Goal: Transaction & Acquisition: Download file/media

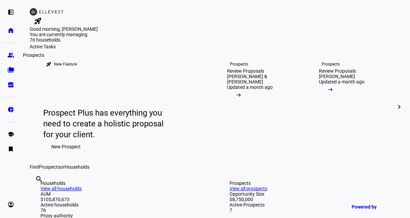
click at [7, 56] on eth-mat-symbol "group" at bounding box center [10, 55] width 7 height 7
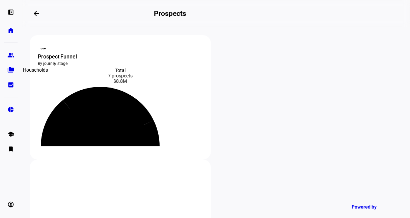
click at [10, 70] on eth-mat-symbol "folder_copy" at bounding box center [10, 69] width 7 height 7
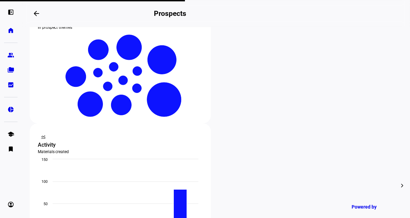
scroll to position [206, 0]
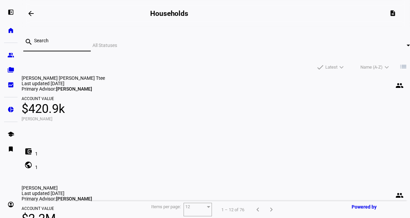
click at [50, 41] on input at bounding box center [59, 40] width 51 height 5
type input "koos"
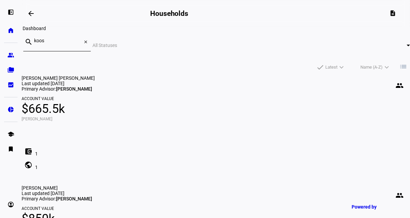
click at [35, 10] on span at bounding box center [31, 13] width 16 height 16
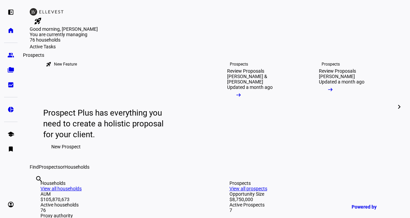
click at [12, 52] on eth-mat-symbol "group" at bounding box center [10, 55] width 7 height 7
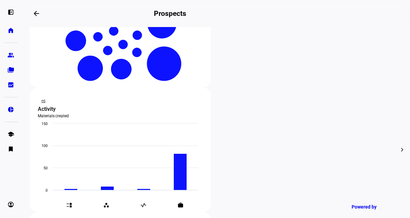
scroll to position [199, 0]
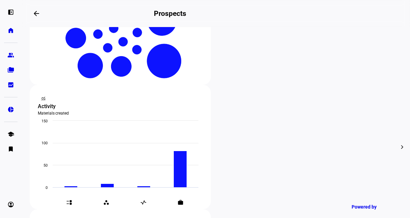
click at [80, 82] on div at bounding box center [205, 109] width 410 height 218
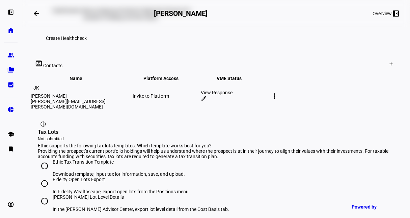
scroll to position [414, 0]
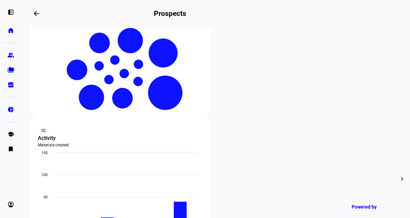
scroll to position [223, 0]
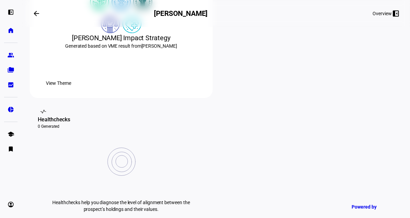
scroll to position [191, 0]
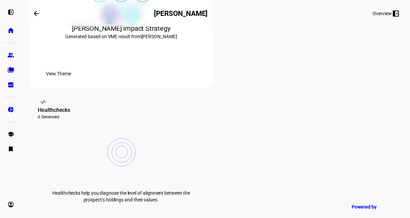
click at [71, 80] on span "View Theme" at bounding box center [58, 73] width 25 height 13
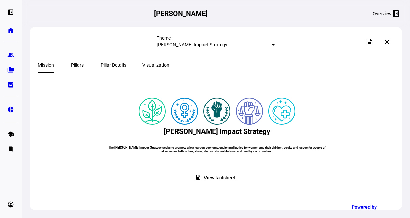
click at [71, 62] on span "Pillars" at bounding box center [77, 64] width 13 height 5
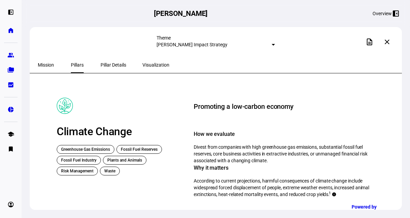
click at [101, 66] on span "Pillar Details" at bounding box center [114, 64] width 26 height 5
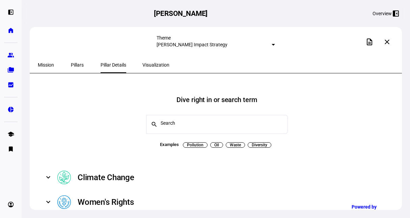
click at [142, 63] on span "Visualization" at bounding box center [155, 64] width 27 height 5
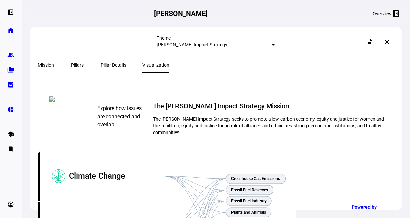
click at [52, 65] on span "Mission" at bounding box center [46, 64] width 16 height 5
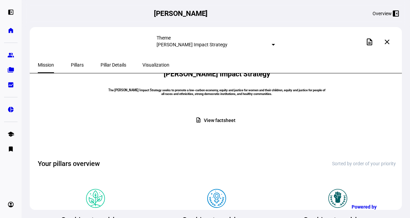
scroll to position [58, 0]
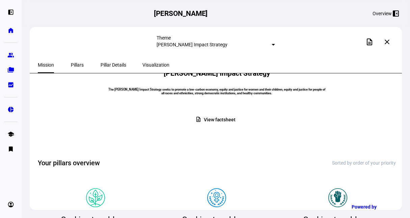
click at [219, 126] on span "View factsheet" at bounding box center [220, 119] width 32 height 13
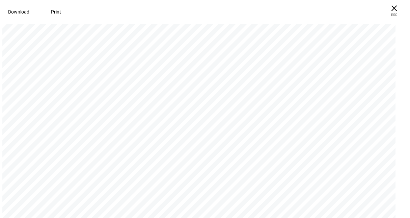
scroll to position [4917, 0]
click at [12, 9] on span "Download" at bounding box center [18, 11] width 21 height 5
